Goal: Use online tool/utility: Use online tool/utility

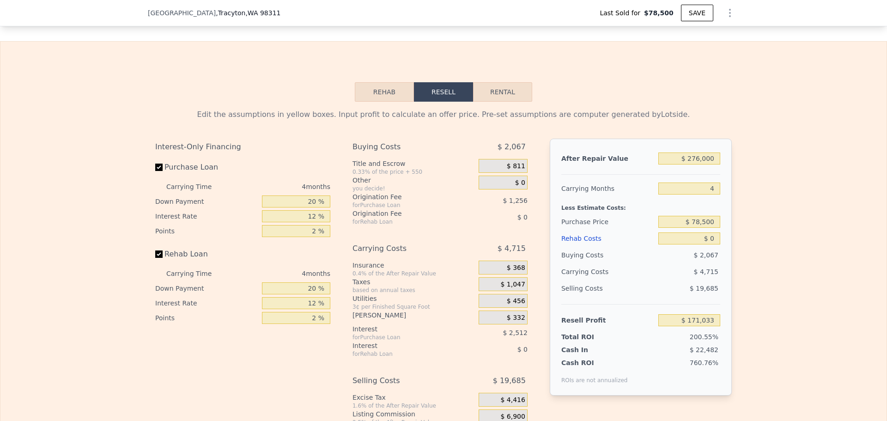
scroll to position [1201, 0]
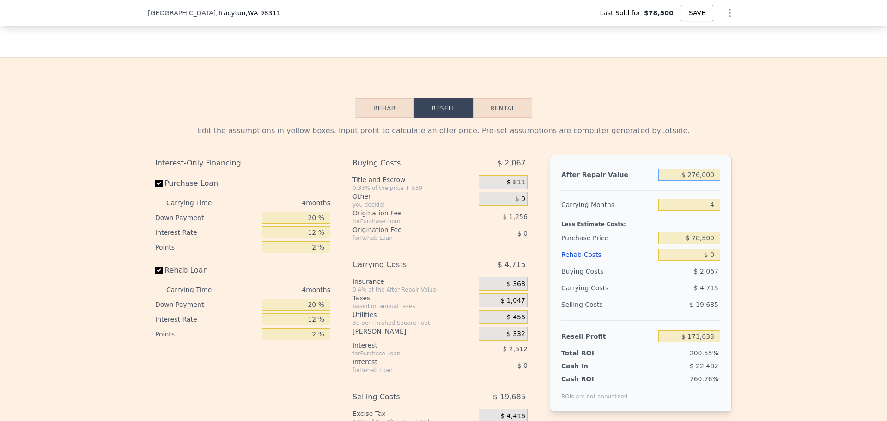
drag, startPoint x: 682, startPoint y: 183, endPoint x: 712, endPoint y: 181, distance: 30.5
click at [712, 181] on input "$ 276,000" at bounding box center [689, 175] width 62 height 12
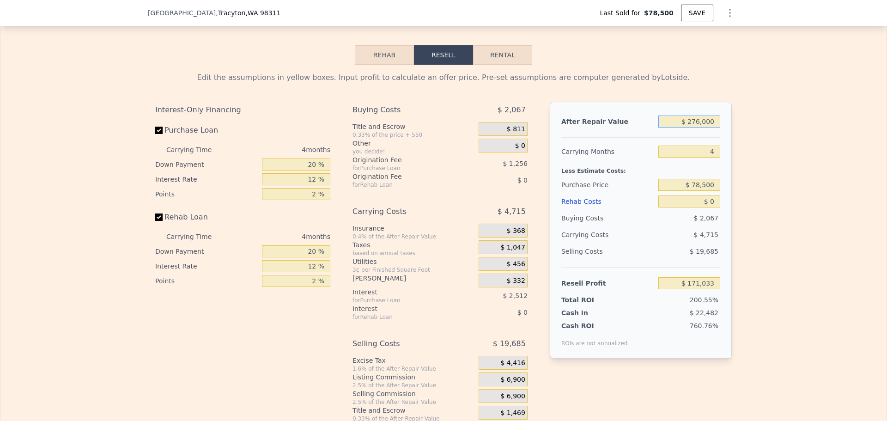
scroll to position [1108, 0]
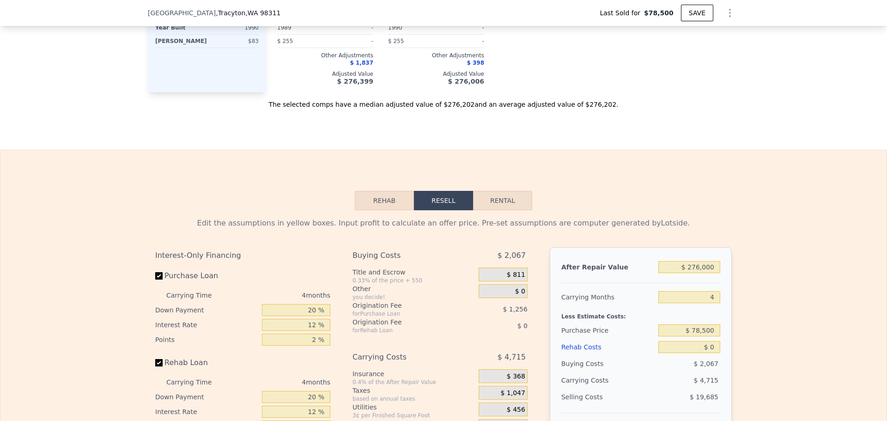
click at [689, 267] on div "$ 276,000" at bounding box center [689, 267] width 62 height 17
drag, startPoint x: 686, startPoint y: 275, endPoint x: 718, endPoint y: 275, distance: 31.4
click at [718, 275] on div "After Repair Value $ 276,000 Carrying Months 4 Less Estimate Costs: Purchase Pr…" at bounding box center [641, 375] width 182 height 257
type input "$ 276"
type input "-$ 85,207"
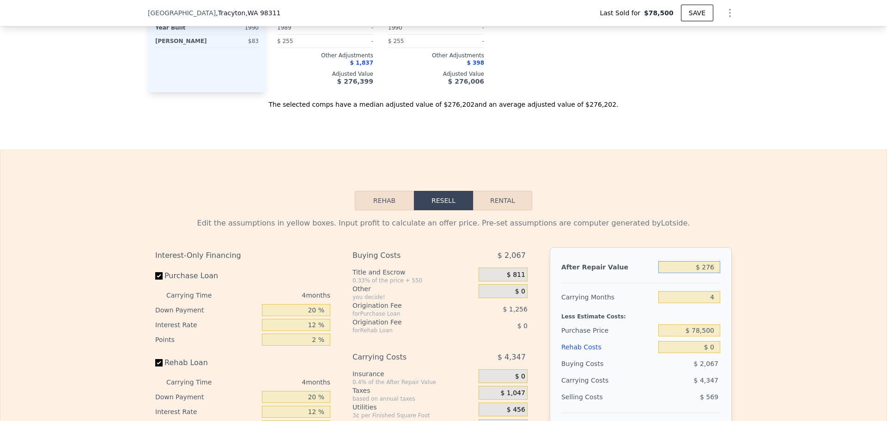
drag, startPoint x: 713, startPoint y: 274, endPoint x: 725, endPoint y: 275, distance: 12.0
click at [725, 275] on div "After Repair Value $ 276 Carrying Months 4 Less Estimate Costs: Purchase Price …" at bounding box center [641, 375] width 182 height 257
type input "$ 20"
type input "-$ 85,446"
type input "$ 200"
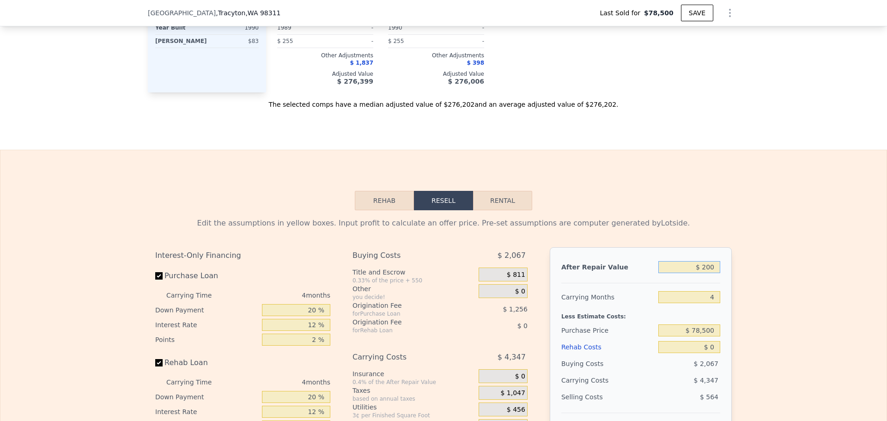
type input "-$ 85,278"
type input "$ 2,000"
type input "-$ 83,606"
type input "$ 200,000"
type input "$ 100,403"
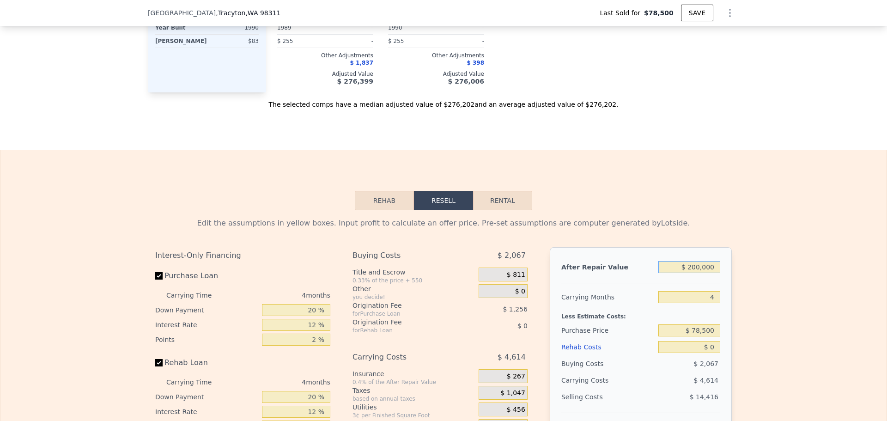
type input "$ 200,000"
drag, startPoint x: 699, startPoint y: 299, endPoint x: 725, endPoint y: 304, distance: 26.4
click at [725, 304] on div "After Repair Value $ 200,000 Carrying Months 4 Less Estimate Costs: Purchase Pr…" at bounding box center [641, 375] width 182 height 257
type input "5"
type input "$ 99,251"
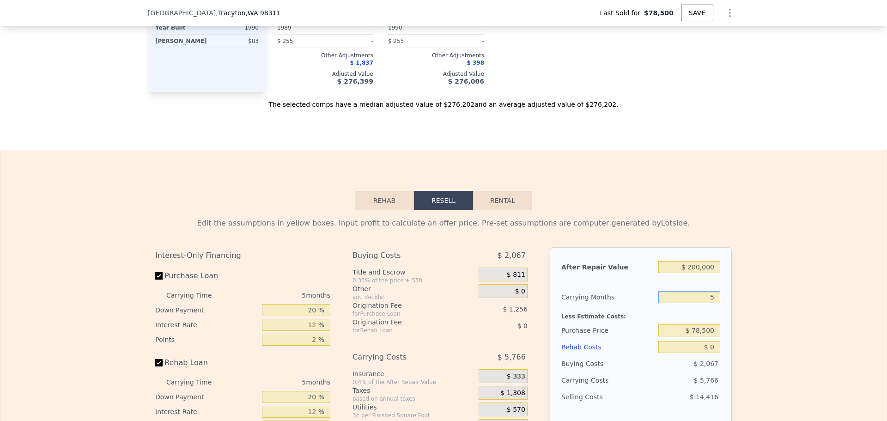
type input "5"
click at [692, 353] on input "$ 0" at bounding box center [689, 347] width 62 height 12
drag, startPoint x: 686, startPoint y: 273, endPoint x: 727, endPoint y: 273, distance: 41.1
click at [727, 273] on div "After Repair Value $ 200,000 Carrying Months 5 Less Estimate Costs: Purchase Pr…" at bounding box center [641, 375] width 182 height 257
type input "$ 80,200,000"
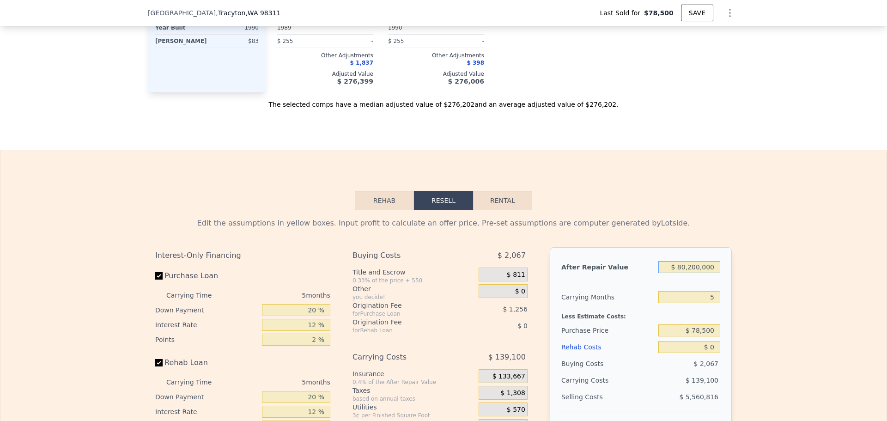
type input "$ 74,419,517"
type input "$ 8,020,000"
type input "$ 7,364,056"
drag, startPoint x: 712, startPoint y: 275, endPoint x: 675, endPoint y: 273, distance: 37.0
click at [675, 273] on input "$ 8,020,000" at bounding box center [689, 267] width 62 height 12
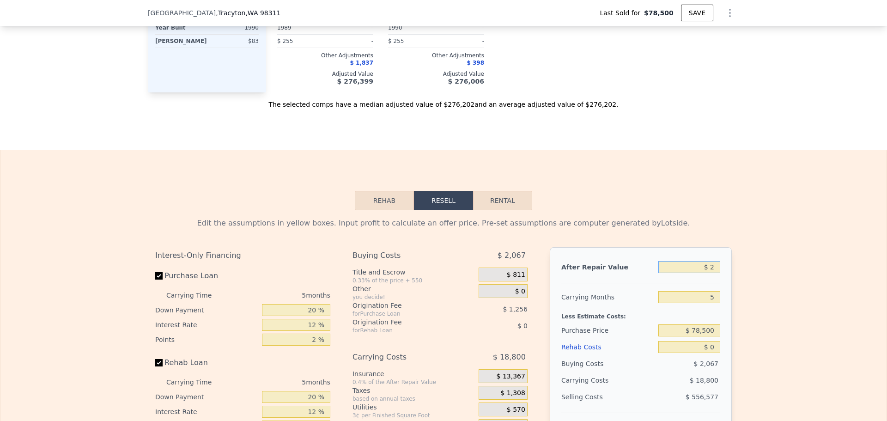
type input "$ 28"
type input "-$ 86,524"
type input "$ 280"
type input "-$ 86,289"
type input "$ 2,800"
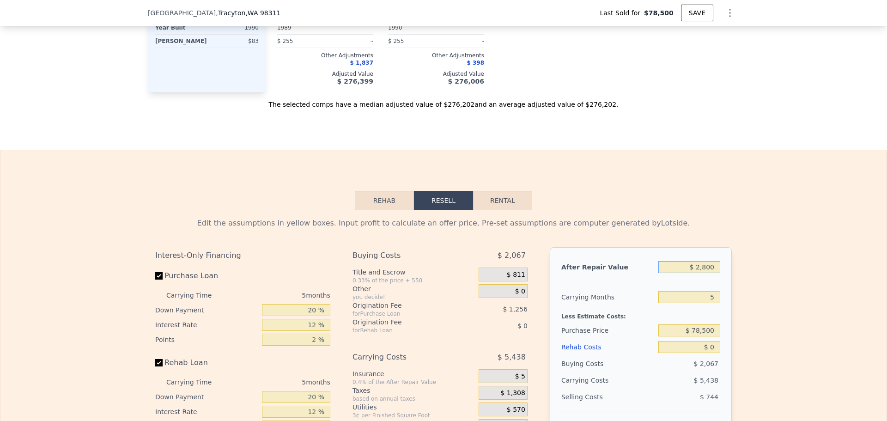
type input "-$ 83,949"
type input "$ 28,000"
type input "-$ 60,538"
type input "$ 280,000"
type input "$ 173,571"
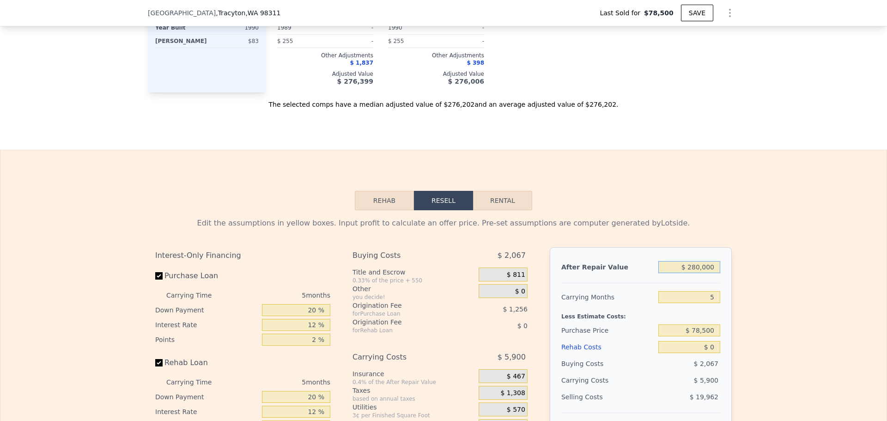
type input "$ 280,000"
drag, startPoint x: 687, startPoint y: 337, endPoint x: 743, endPoint y: 339, distance: 55.5
click at [743, 339] on div "Edit the assumptions in yellow boxes. Input profit to calculate an offer price.…" at bounding box center [443, 388] width 886 height 357
type input "$ 200,000"
drag, startPoint x: 709, startPoint y: 354, endPoint x: 715, endPoint y: 354, distance: 6.0
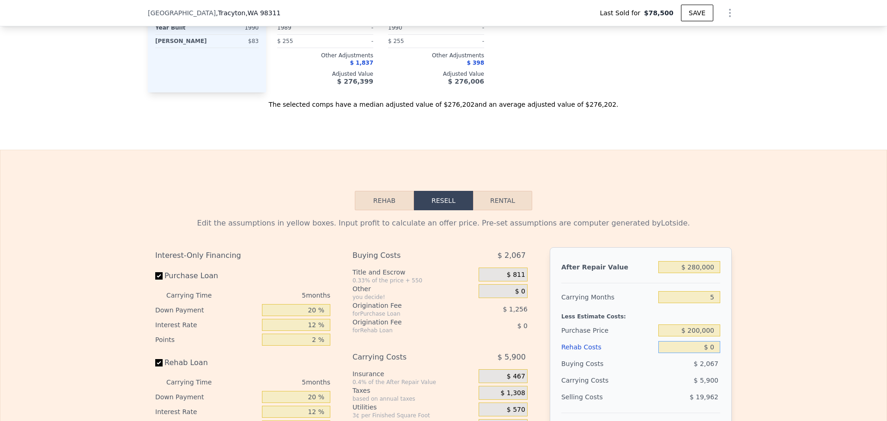
click at [715, 353] on input "$ 0" at bounding box center [689, 347] width 62 height 12
type input "$ 44,862"
click at [713, 353] on input "$ 0" at bounding box center [689, 347] width 62 height 12
type input "$ 50"
type input "$ 44,811"
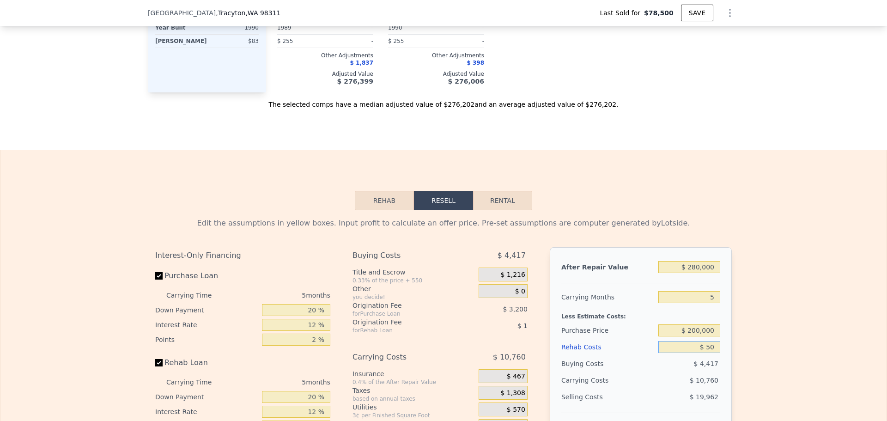
type input "$ 500"
type input "$ 44,334"
type input "$ 5,000"
type input "$ 39,582"
type input "$ 50,000"
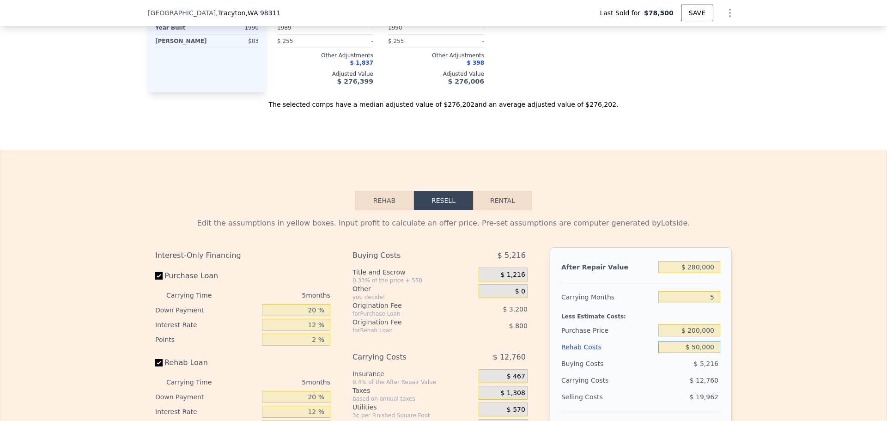
type input "-$ 7,938"
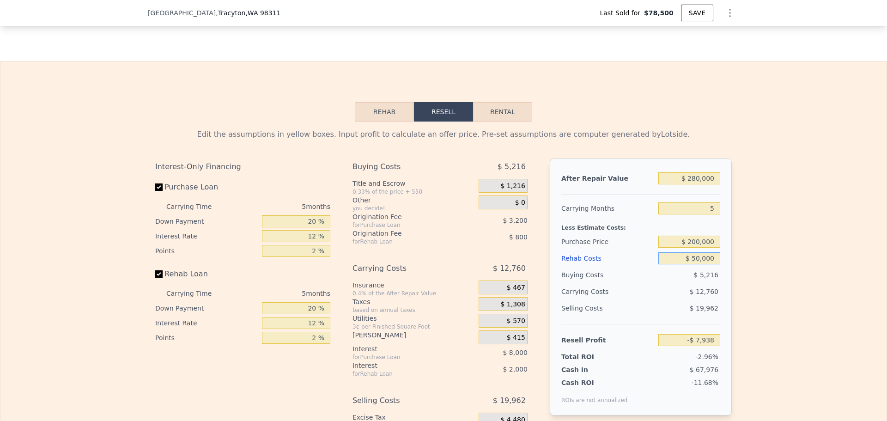
scroll to position [1201, 0]
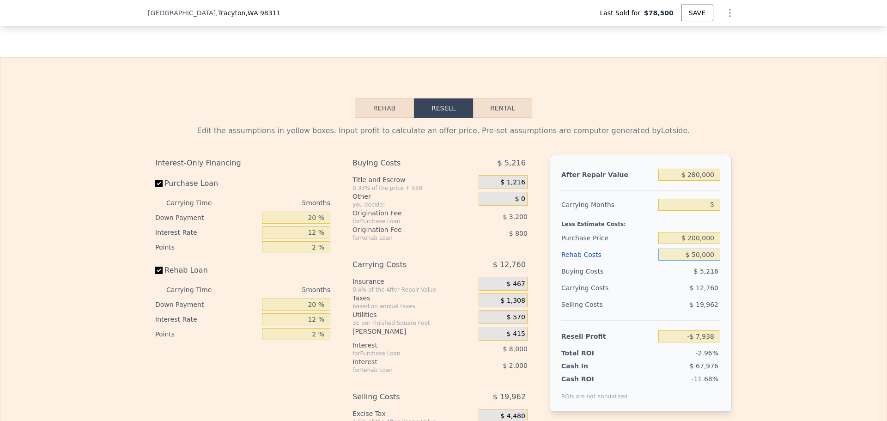
type input "$ 50,000"
drag, startPoint x: 299, startPoint y: 223, endPoint x: 349, endPoint y: 225, distance: 49.5
click at [349, 225] on div "Interest-Only Financing Purchase Loan Carrying Time 5 months Down Payment 20 % …" at bounding box center [443, 315] width 576 height 320
type input "50 %"
type input "-$ 3,738"
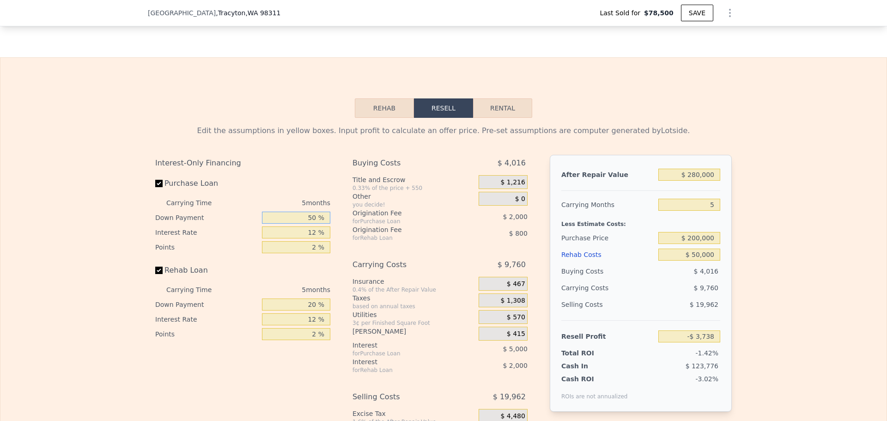
type input "50 %"
drag, startPoint x: 305, startPoint y: 239, endPoint x: 329, endPoint y: 235, distance: 24.4
click at [329, 235] on div "Interest-Only Financing Purchase Loan Carrying Time 5 months Down Payment 50 % …" at bounding box center [246, 315] width 182 height 320
type input "2 %"
type input "$ 427"
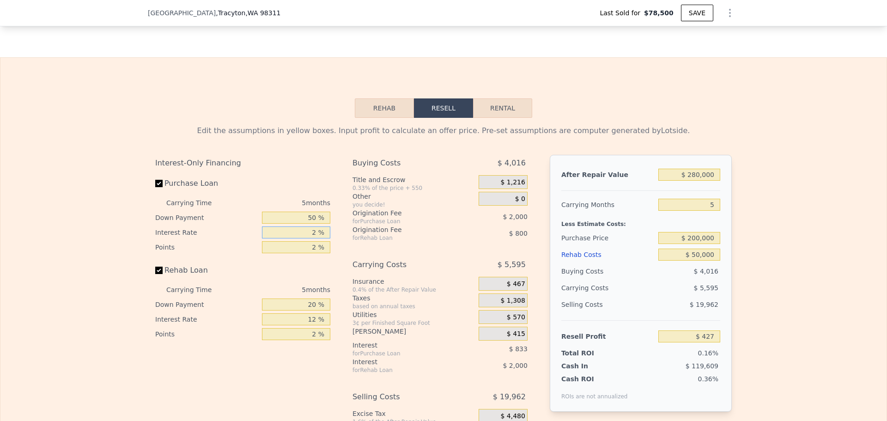
type input "2 %"
drag, startPoint x: 299, startPoint y: 313, endPoint x: 325, endPoint y: 315, distance: 25.6
click at [325, 310] on input "20 %" at bounding box center [296, 304] width 68 height 12
type input "30 %"
type input "$ 777"
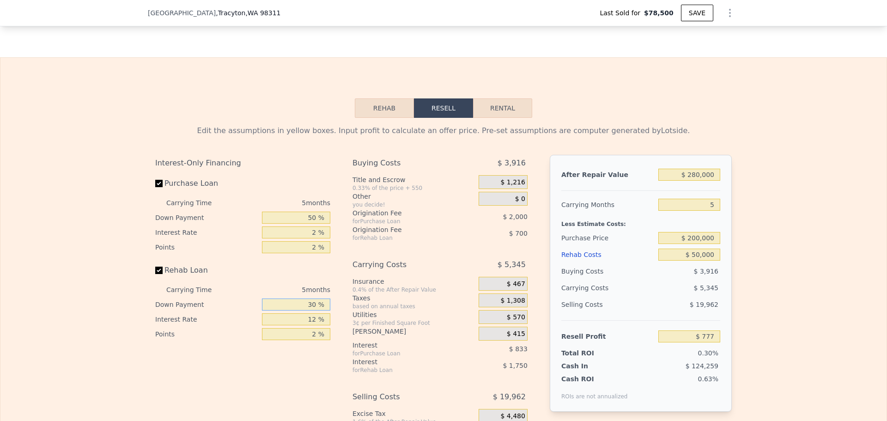
type input "30 %"
drag, startPoint x: 305, startPoint y: 326, endPoint x: 343, endPoint y: 326, distance: 38.3
click at [343, 326] on div "Interest-Only Financing Purchase Loan Carrying Time 5 months Down Payment 50 % …" at bounding box center [443, 315] width 576 height 320
type input "5 %"
type input "$ 1,797"
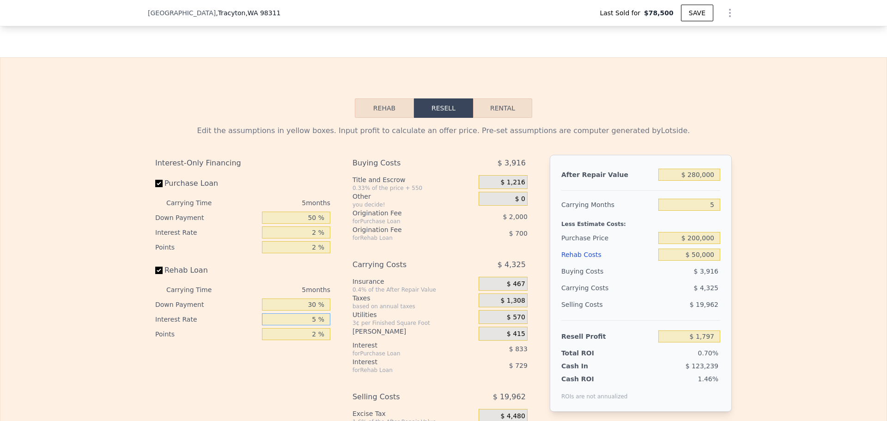
type input "5 %"
click at [271, 357] on div "Interest-Only Financing Purchase Loan Carrying Time 5 months Down Payment 50 % …" at bounding box center [246, 315] width 182 height 320
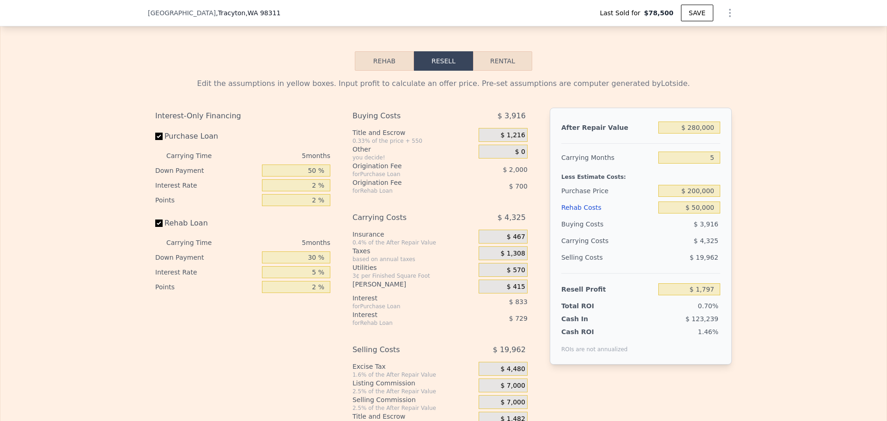
scroll to position [1247, 0]
click at [507, 140] on span "$ 1,216" at bounding box center [512, 136] width 24 height 8
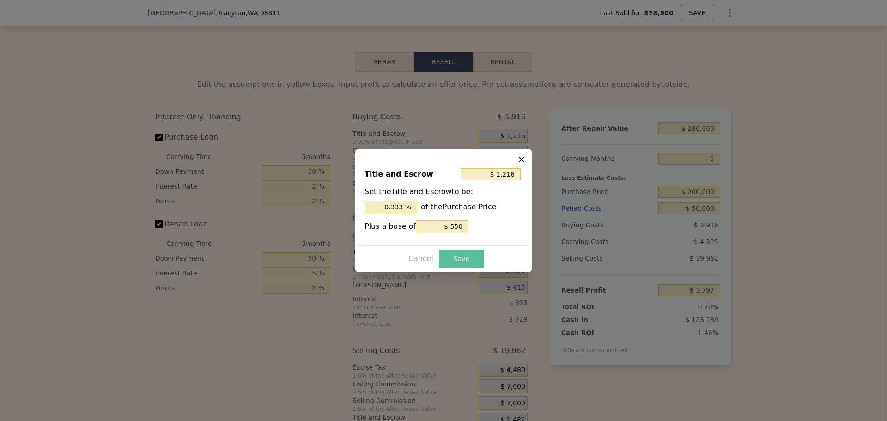
click at [471, 263] on button "Save" at bounding box center [461, 258] width 45 height 18
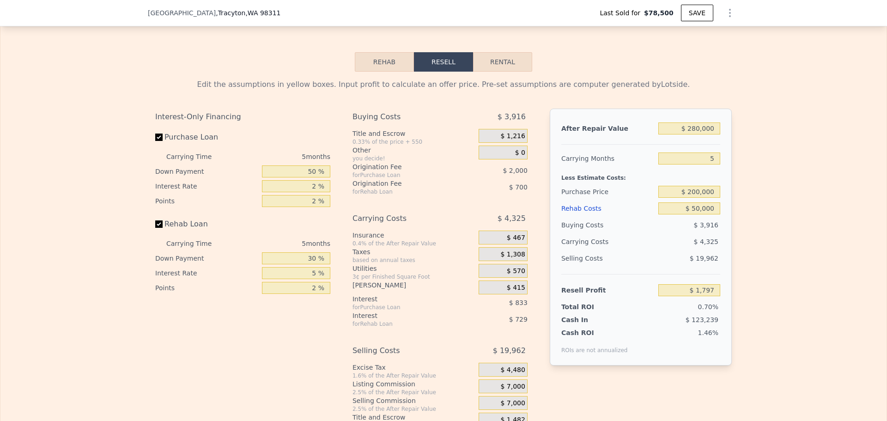
click at [514, 159] on div "$ 0" at bounding box center [502, 152] width 49 height 14
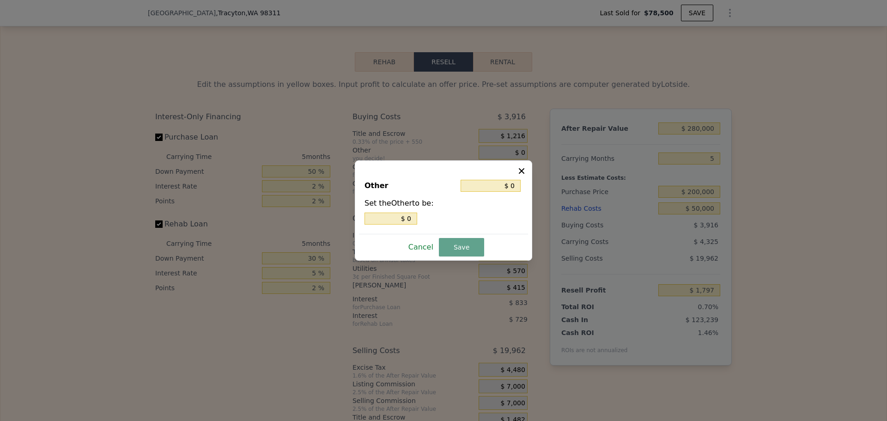
click at [416, 251] on button "Cancel" at bounding box center [421, 247] width 32 height 15
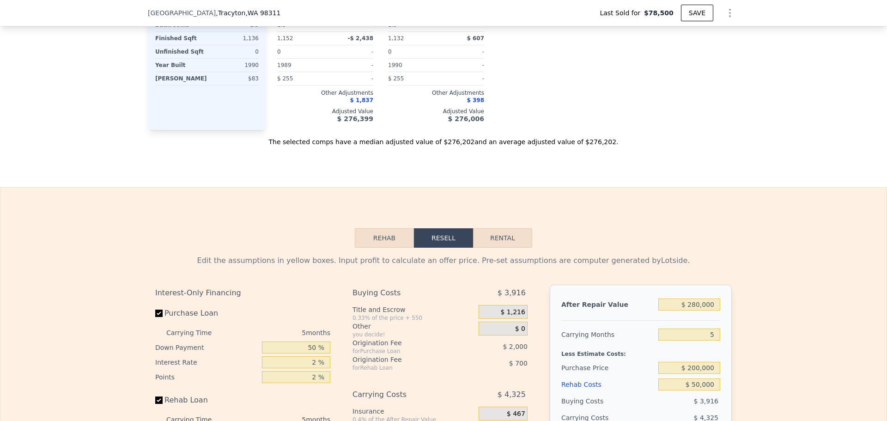
scroll to position [1062, 0]
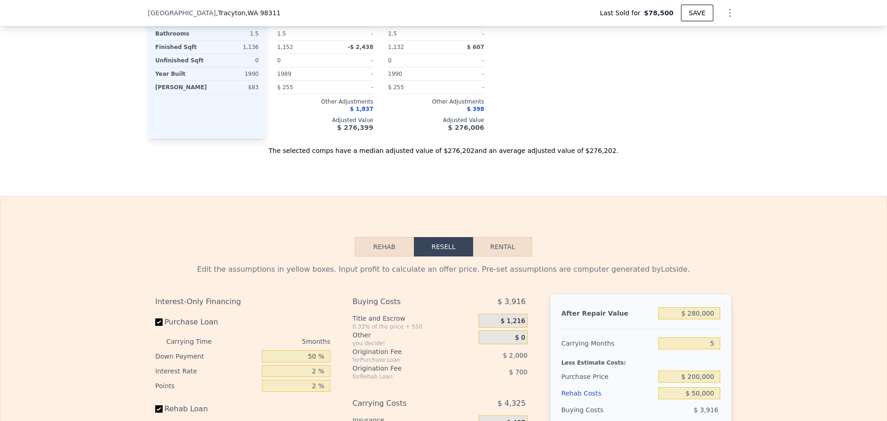
click at [393, 253] on button "Rehab" at bounding box center [384, 246] width 59 height 19
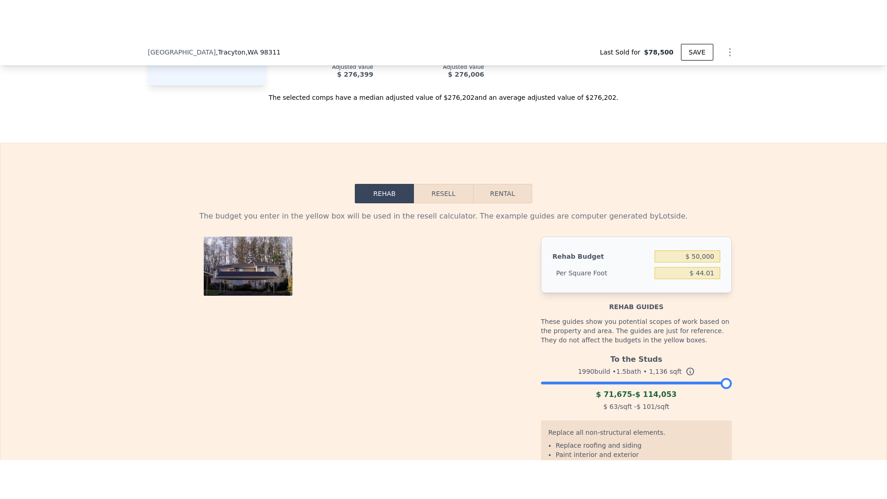
scroll to position [1201, 0]
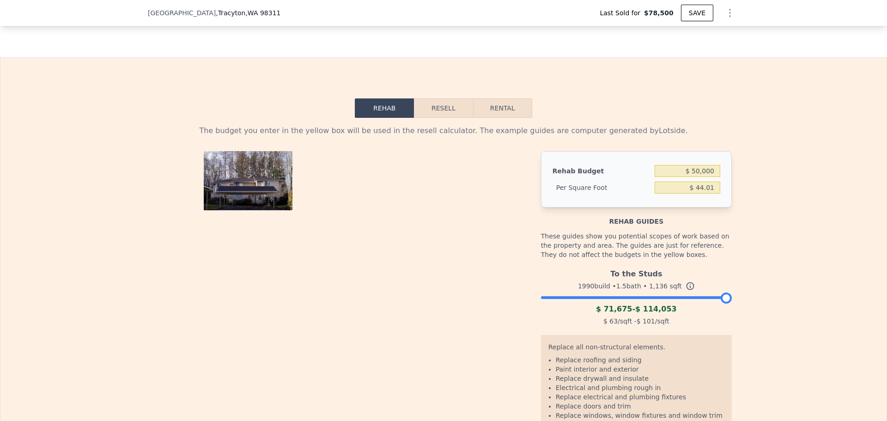
click at [514, 116] on button "Rental" at bounding box center [502, 107] width 59 height 19
select select "30"
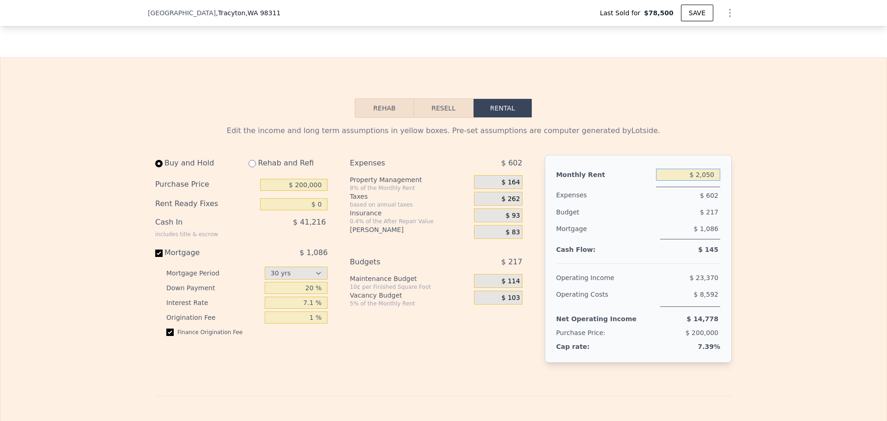
drag, startPoint x: 696, startPoint y: 183, endPoint x: 731, endPoint y: 185, distance: 34.2
click at [731, 185] on div "Edit the income and long term assumptions in yellow boxes. Pre-set assumptions …" at bounding box center [443, 419] width 591 height 602
type input "$ 1,750"
click at [438, 218] on div "Insurance" at bounding box center [410, 212] width 121 height 9
click at [496, 304] on div "$ 88" at bounding box center [498, 297] width 48 height 14
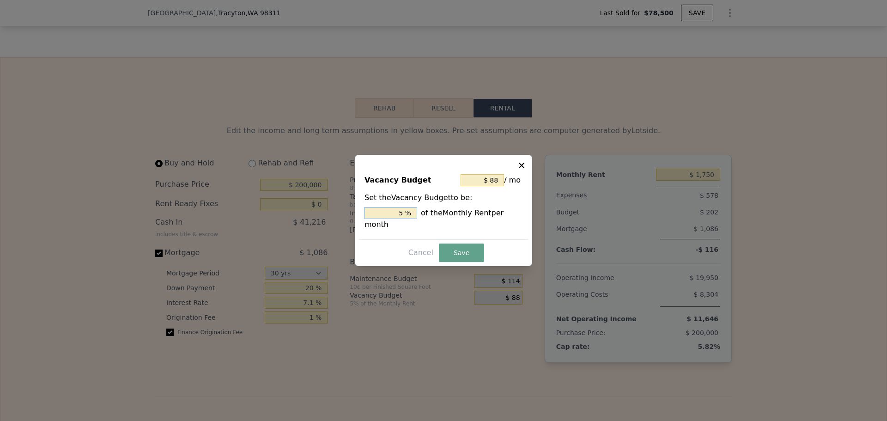
drag, startPoint x: 397, startPoint y: 213, endPoint x: 411, endPoint y: 216, distance: 13.7
click at [411, 216] on input "5 %" at bounding box center [390, 213] width 53 height 12
type input "$ 18"
type input "1 %"
type input "$ 175"
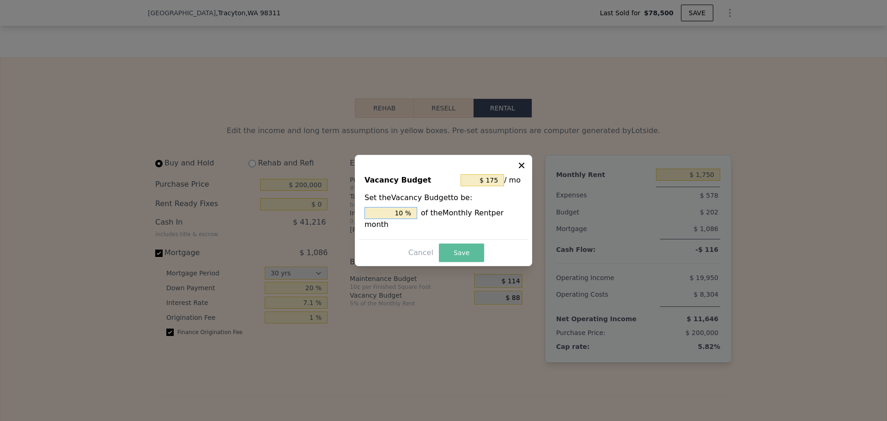
type input "10 %"
click at [444, 243] on button "Save" at bounding box center [461, 252] width 45 height 18
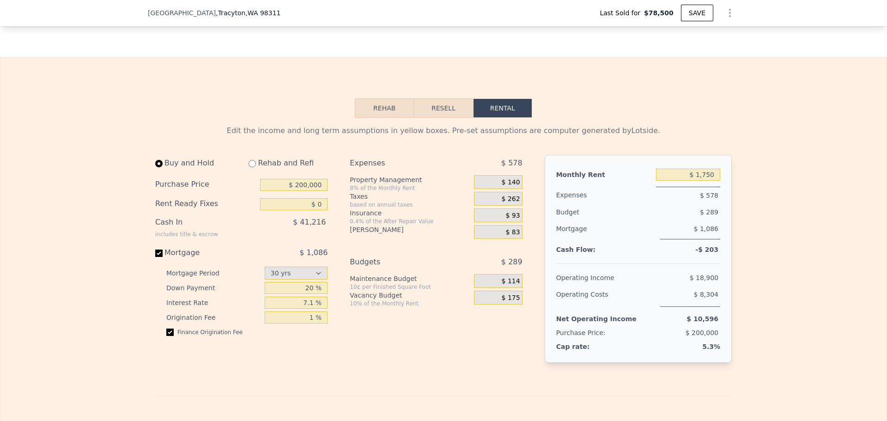
click at [515, 285] on span "$ 114" at bounding box center [511, 281] width 18 height 8
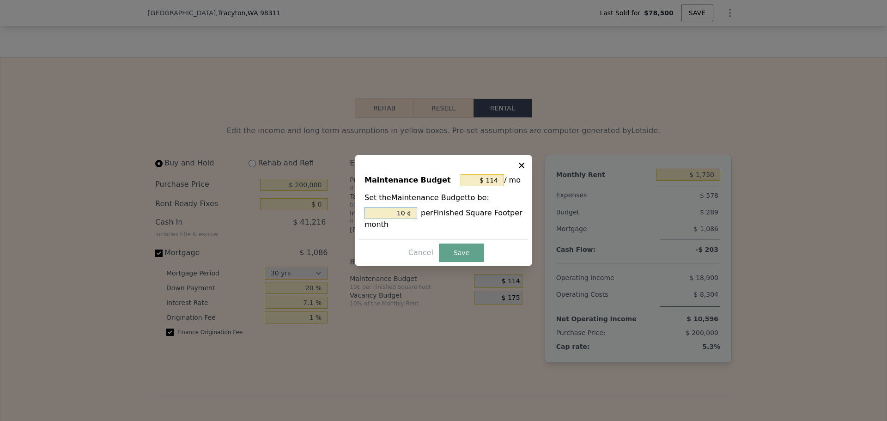
drag, startPoint x: 392, startPoint y: 215, endPoint x: 424, endPoint y: 218, distance: 32.5
click at [424, 218] on div "10 ¢ per Finished Square Foot per month" at bounding box center [443, 218] width 158 height 23
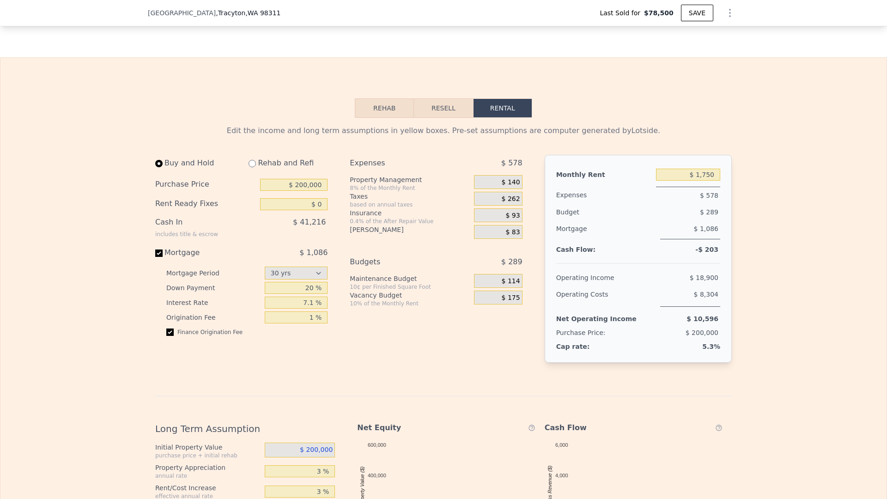
click at [497, 288] on div "$ 114" at bounding box center [498, 281] width 48 height 14
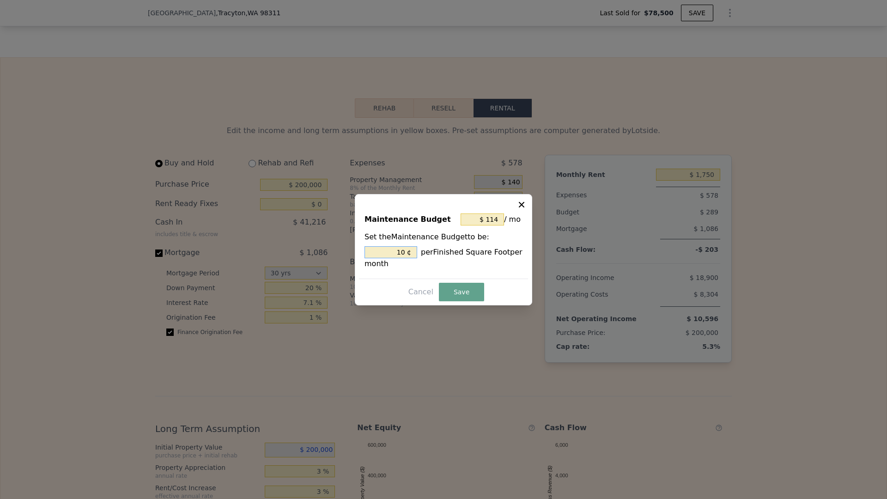
drag, startPoint x: 402, startPoint y: 251, endPoint x: 427, endPoint y: 251, distance: 25.4
click at [427, 251] on div "10 ¢ per Finished Square Foot per month" at bounding box center [443, 257] width 158 height 23
type input "$ 11"
type input "1 ¢"
type input "$ 102"
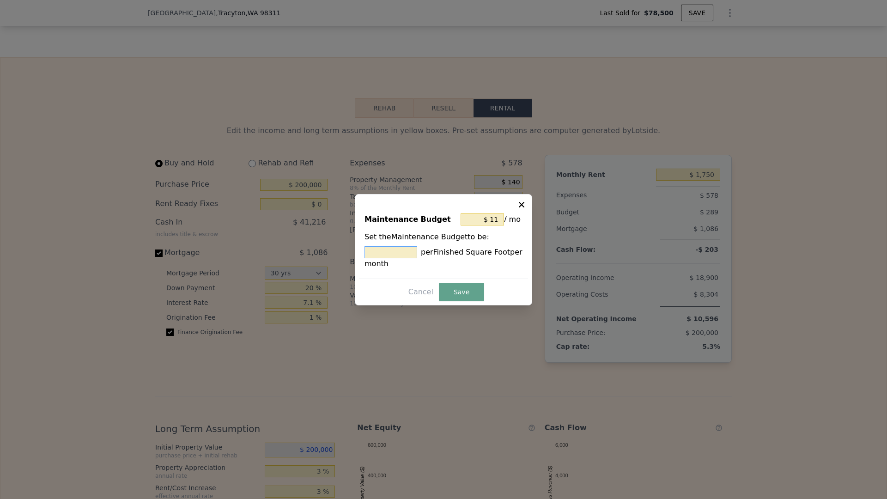
type input "9 ¢"
type input "$ 1,045"
type input "92 ¢"
type input "$ 102"
type input "9 ¢"
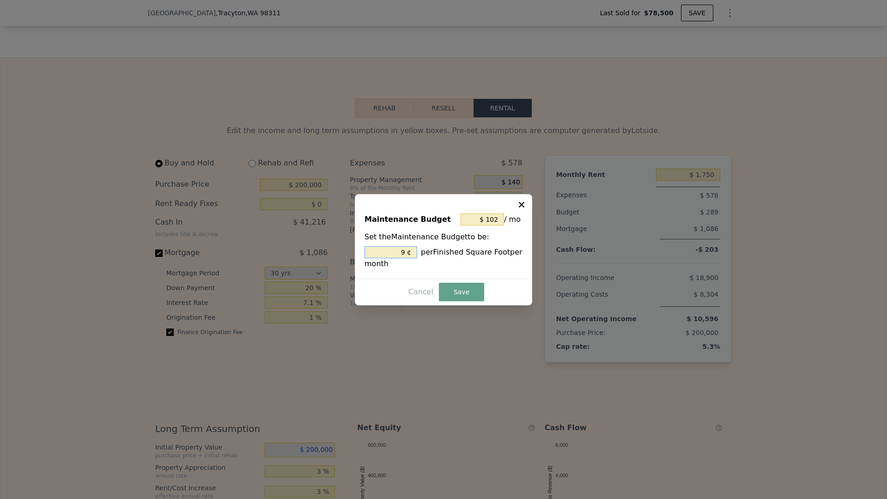
type input "9. ¢"
type input "$ 105"
type input "9.23 ¢"
click at [466, 291] on button "Save" at bounding box center [461, 292] width 45 height 18
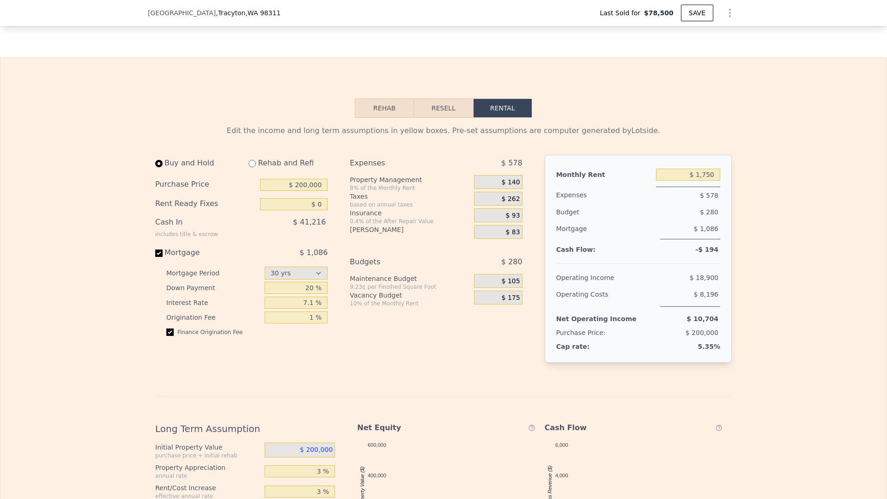
click at [494, 239] on div "$ 83" at bounding box center [498, 232] width 48 height 14
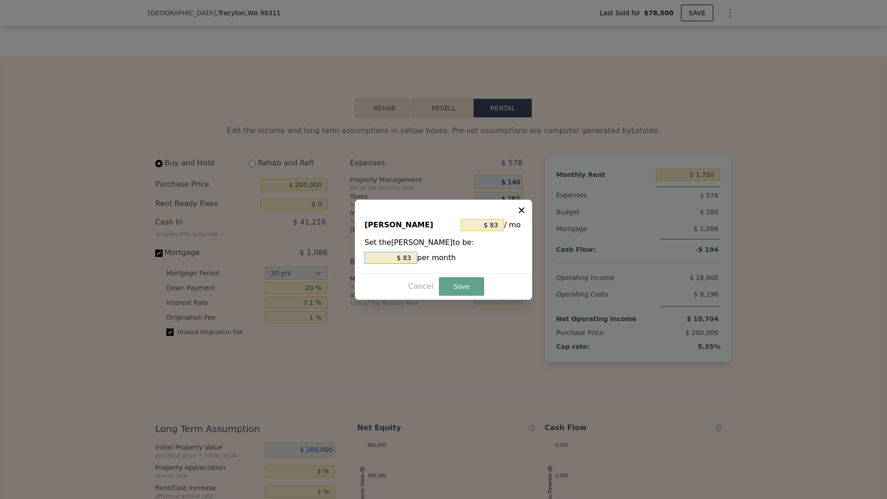
drag, startPoint x: 404, startPoint y: 256, endPoint x: 438, endPoint y: 256, distance: 34.2
click at [438, 256] on div "$ 83 per month" at bounding box center [443, 258] width 158 height 12
type input "$ 2"
type input "$ 20"
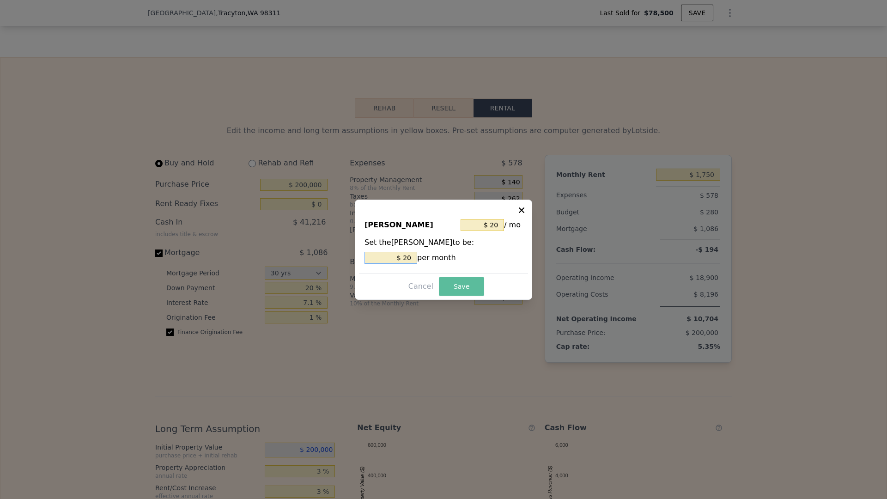
type input "$ 20"
click at [449, 283] on button "Save" at bounding box center [461, 286] width 45 height 18
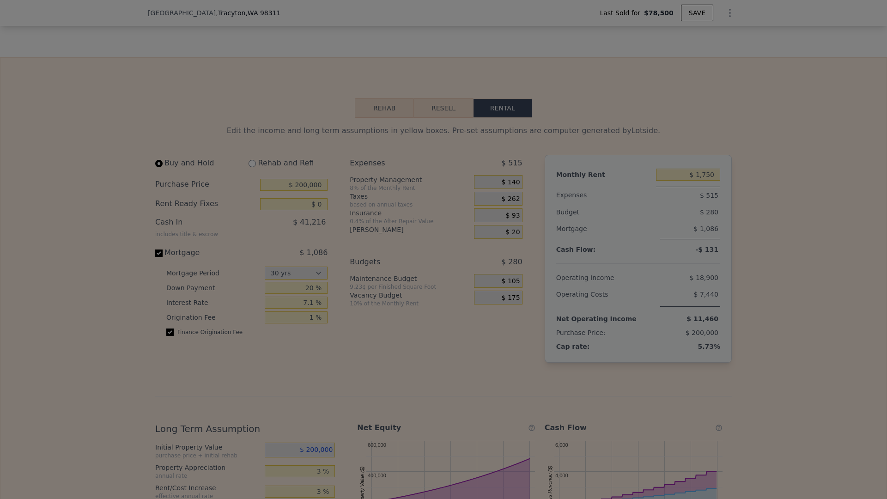
click at [506, 220] on span "$ 93" at bounding box center [513, 216] width 14 height 8
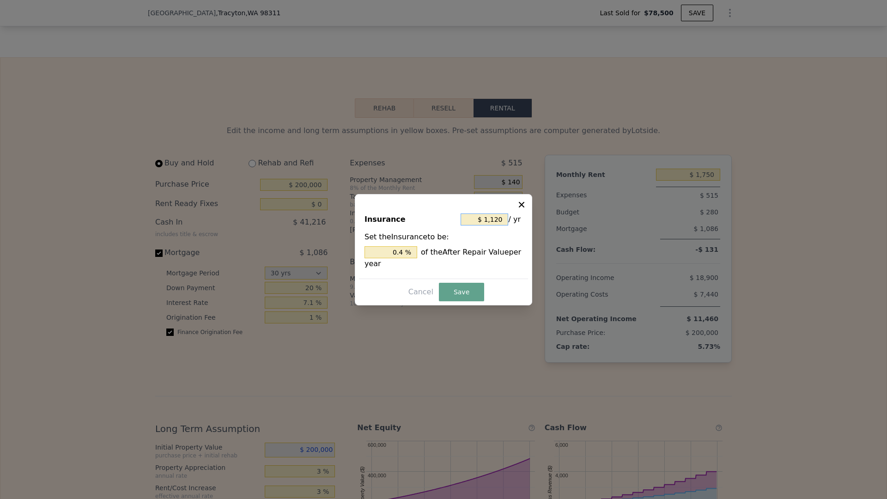
click at [485, 220] on input "$ 1,120" at bounding box center [484, 219] width 48 height 12
click at [454, 290] on button "Save" at bounding box center [461, 292] width 45 height 18
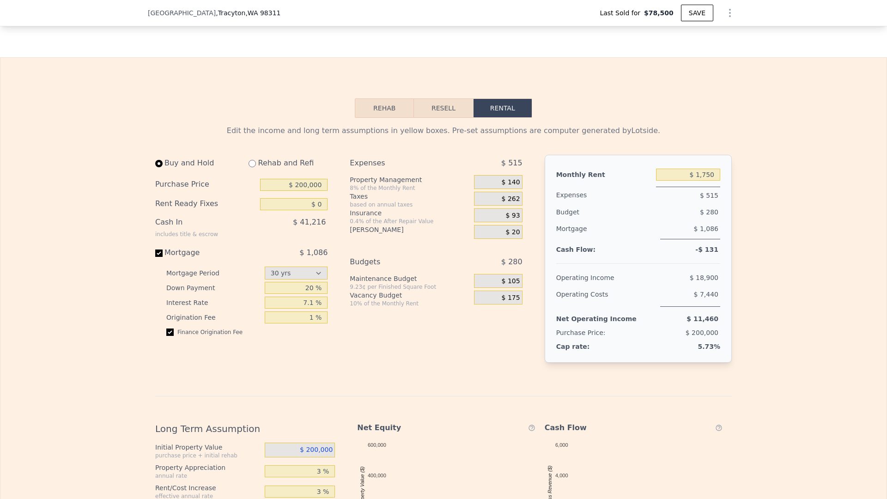
click at [492, 187] on div "$ 140" at bounding box center [498, 182] width 48 height 14
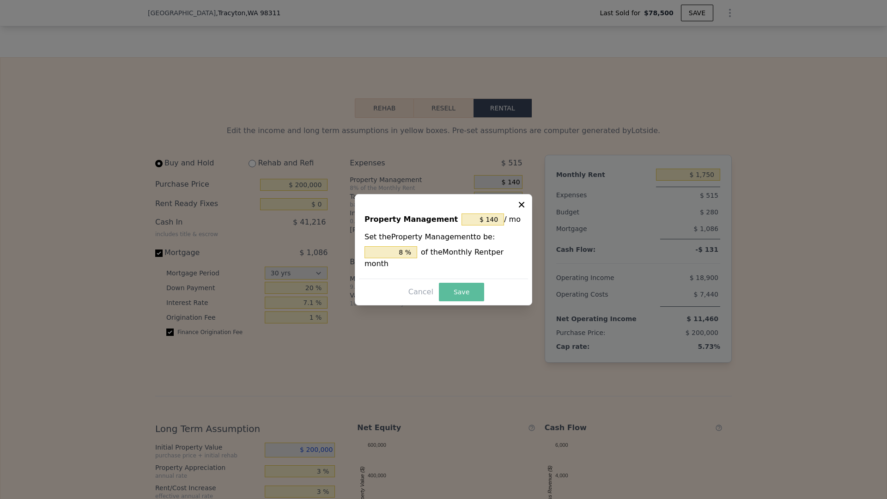
click at [444, 284] on button "Save" at bounding box center [461, 292] width 45 height 18
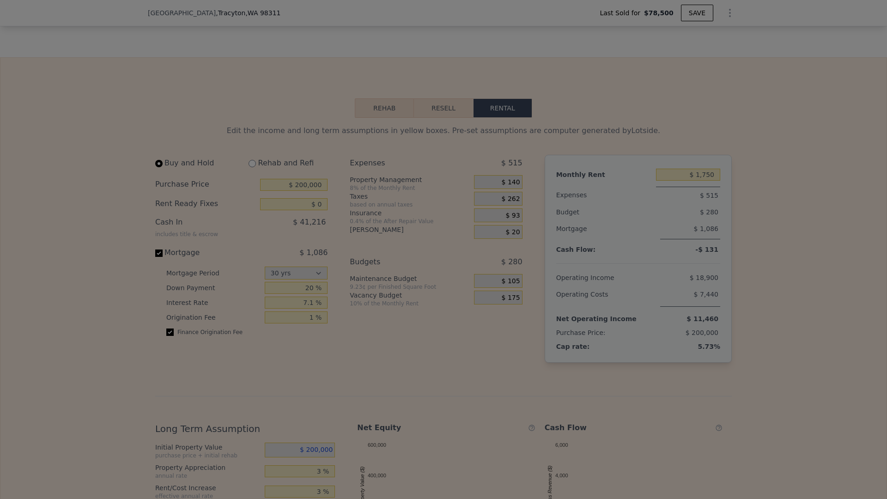
click at [338, 233] on div "Buy and Hold Rehab and Refi Purchase Price $ 200,000 Rent Ready Fixes $ 0 Cash …" at bounding box center [342, 266] width 375 height 223
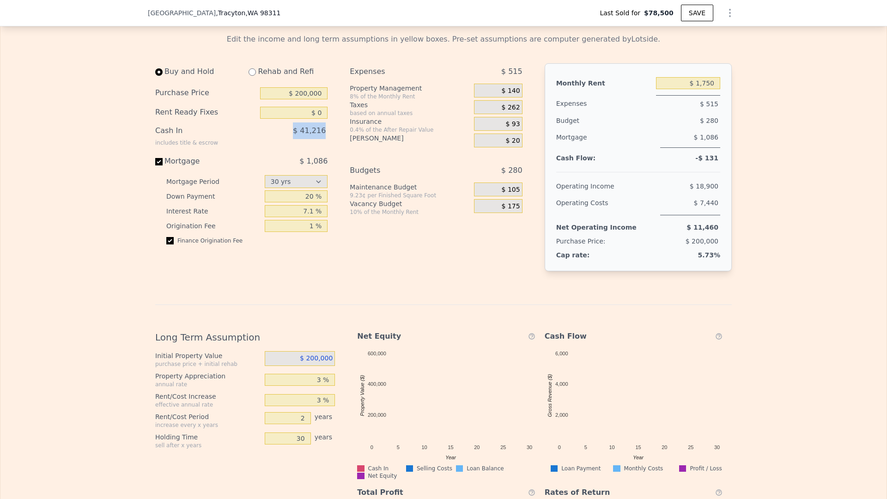
scroll to position [1293, 0]
click at [836, 358] on div "Edit the income and long term assumptions in yellow boxes. Pre-set assumptions …" at bounding box center [443, 326] width 886 height 602
drag, startPoint x: 570, startPoint y: 84, endPoint x: 562, endPoint y: 86, distance: 8.3
click at [796, 250] on div "Edit the income and long term assumptions in yellow boxes. Pre-set assumptions …" at bounding box center [443, 326] width 886 height 602
type input "$ 2,050"
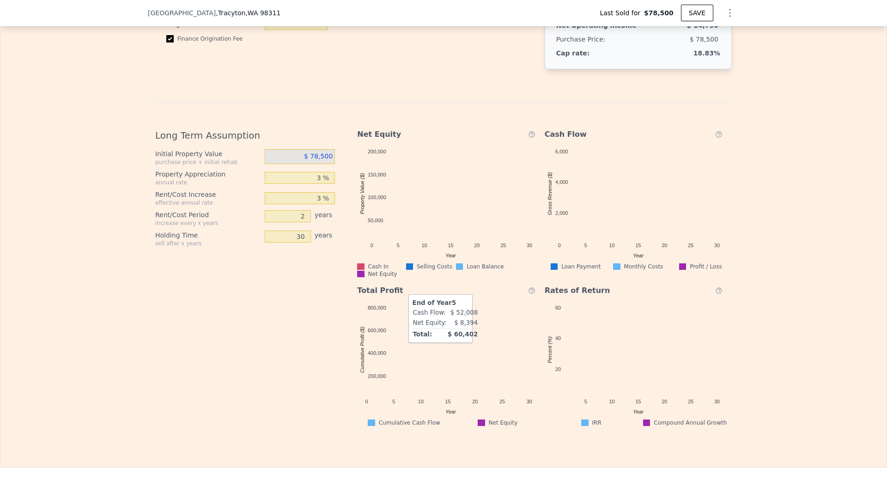
scroll to position [1478, 0]
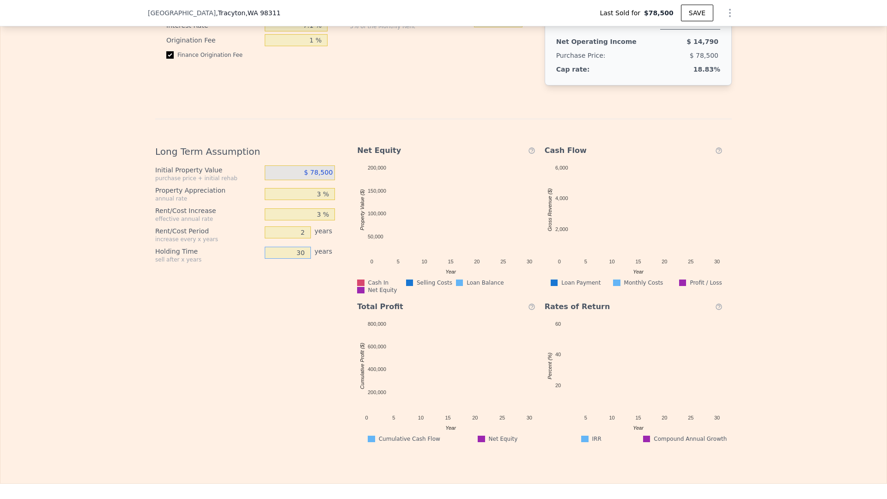
drag, startPoint x: 290, startPoint y: 258, endPoint x: 329, endPoint y: 258, distance: 38.8
click at [329, 258] on div "30 years" at bounding box center [300, 255] width 71 height 17
type input "5"
click at [340, 246] on div "Long Term Assumption Initial Property Value purchase price + initial rehab $ 78…" at bounding box center [443, 281] width 576 height 324
type input "5"
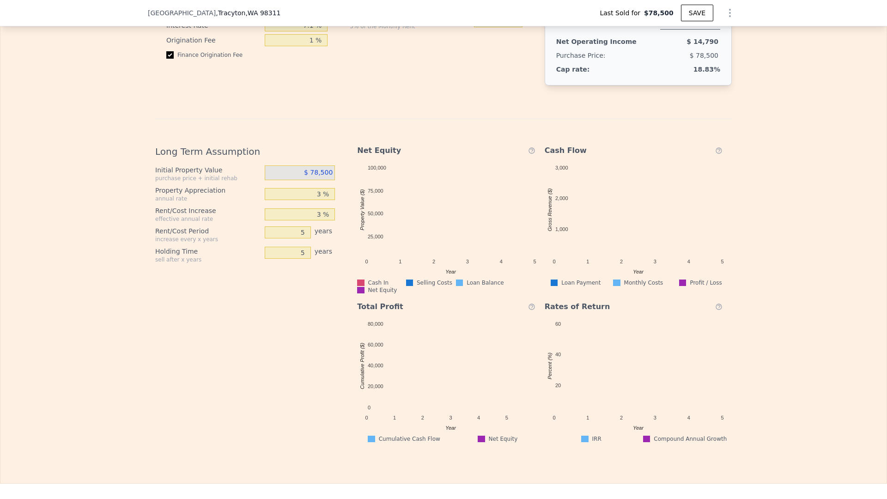
click at [277, 323] on div "Long Term Assumption Initial Property Value purchase price + initial rehab $ 78…" at bounding box center [248, 290] width 187 height 305
drag, startPoint x: 302, startPoint y: 223, endPoint x: 322, endPoint y: 223, distance: 20.3
click at [322, 220] on input "3 %" at bounding box center [300, 214] width 71 height 12
type input "5 %"
click at [298, 302] on div "Long Term Assumption Initial Property Value purchase price + initial rehab $ 78…" at bounding box center [248, 290] width 187 height 305
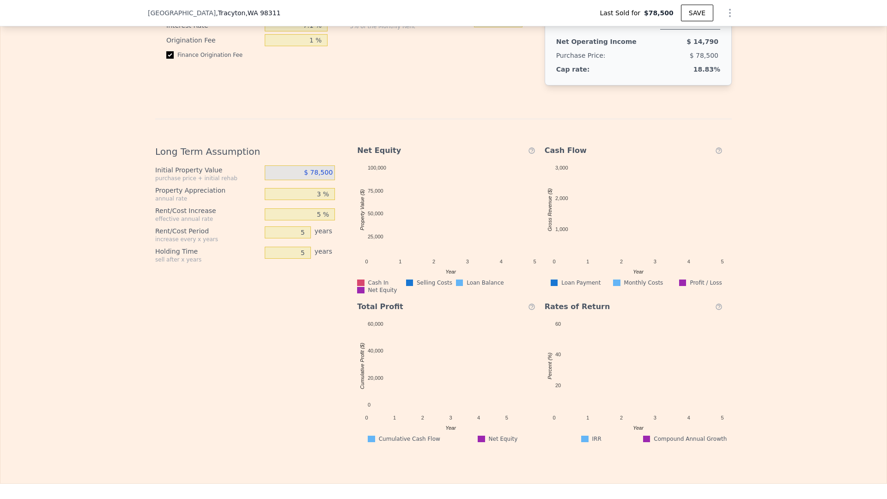
click at [278, 263] on div "5" at bounding box center [288, 255] width 46 height 17
drag, startPoint x: 288, startPoint y: 261, endPoint x: 347, endPoint y: 260, distance: 59.1
click at [345, 260] on div "Long Term Assumption Initial Property Value purchase price + initial rehab $ 78…" at bounding box center [443, 281] width 576 height 324
type input "10"
click at [273, 312] on div "Long Term Assumption Initial Property Value purchase price + initial rehab $ 78…" at bounding box center [248, 290] width 187 height 305
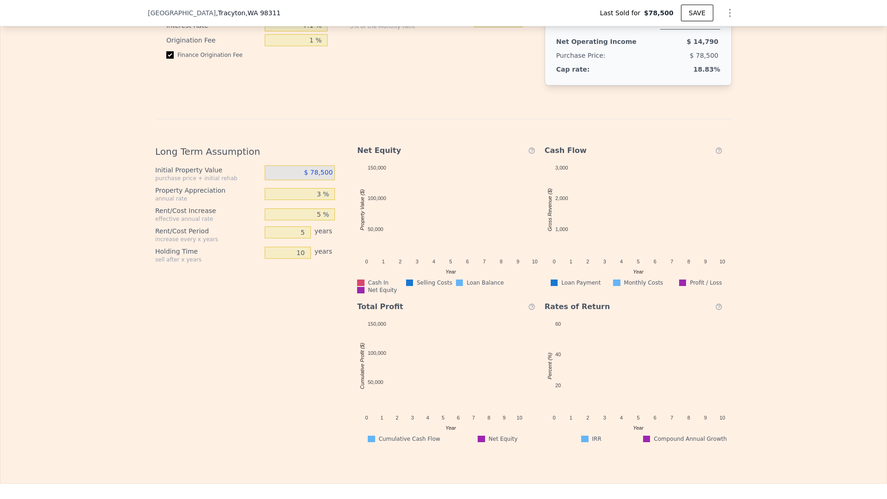
click at [779, 245] on div "Edit the income and long term assumptions in yellow boxes. Pre-set assumptions …" at bounding box center [443, 142] width 886 height 602
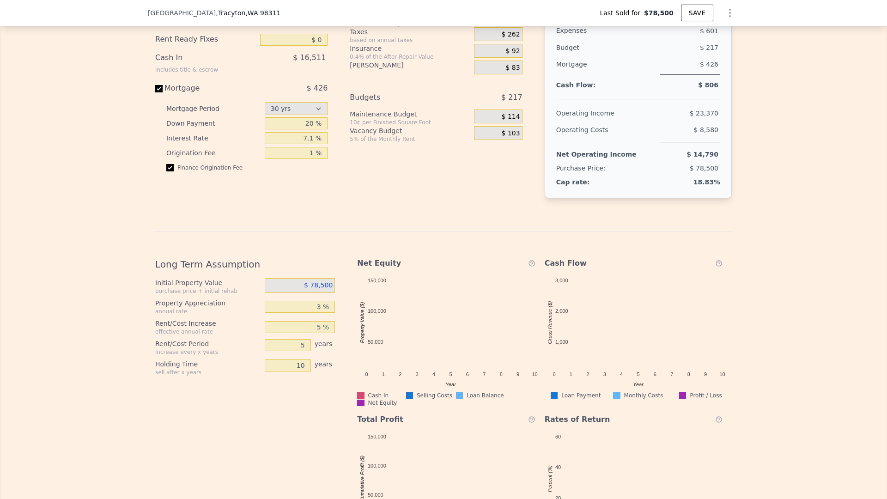
scroll to position [1247, 0]
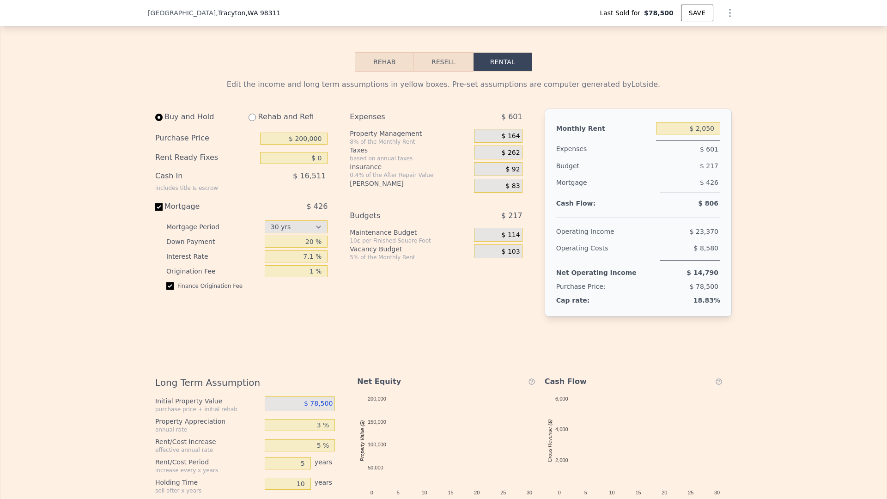
type input "3 %"
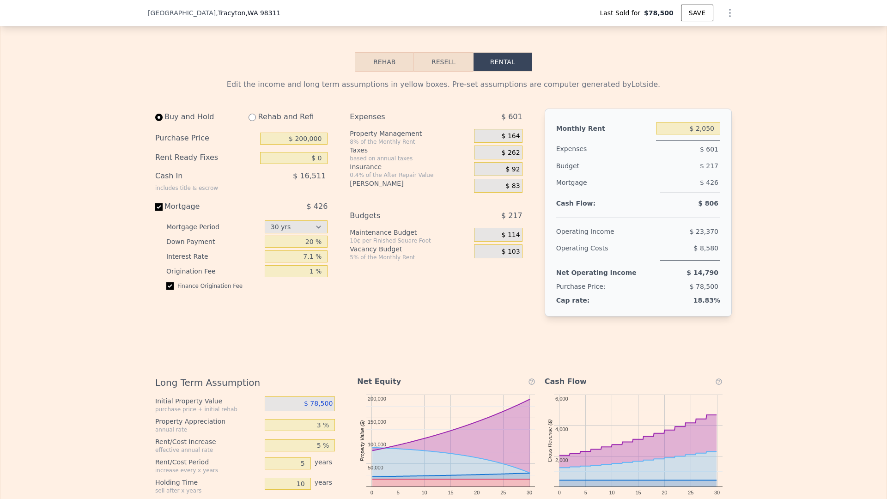
type input "2"
type input "30"
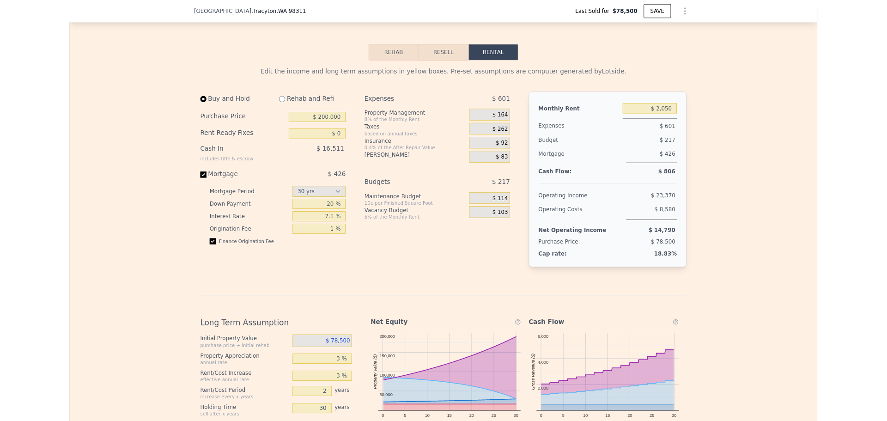
scroll to position [1155, 0]
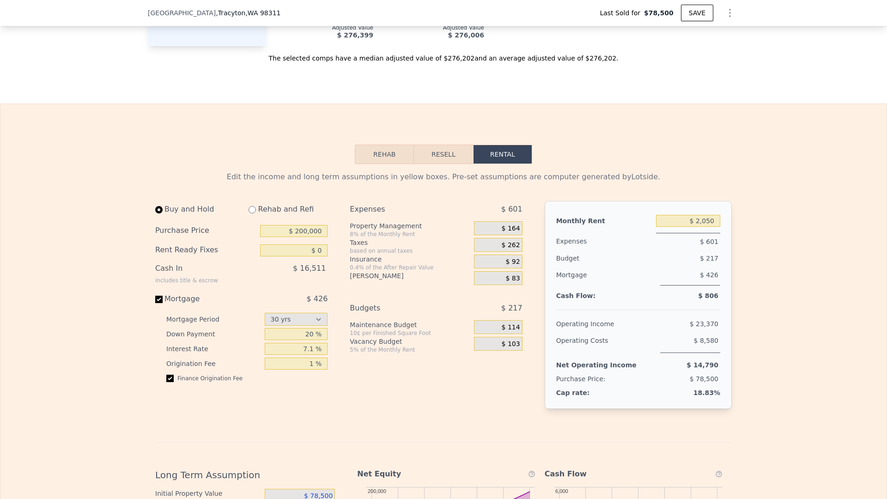
drag, startPoint x: 501, startPoint y: 298, endPoint x: 501, endPoint y: 286, distance: 11.6
click at [782, 227] on div "Edit the income and long term assumptions in yellow boxes. Pre-set assumptions …" at bounding box center [443, 465] width 886 height 602
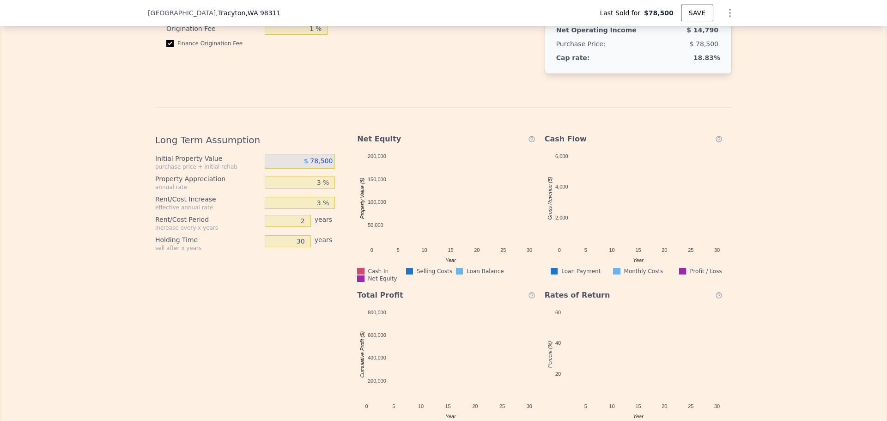
scroll to position [1524, 0]
